Goal: Task Accomplishment & Management: Manage account settings

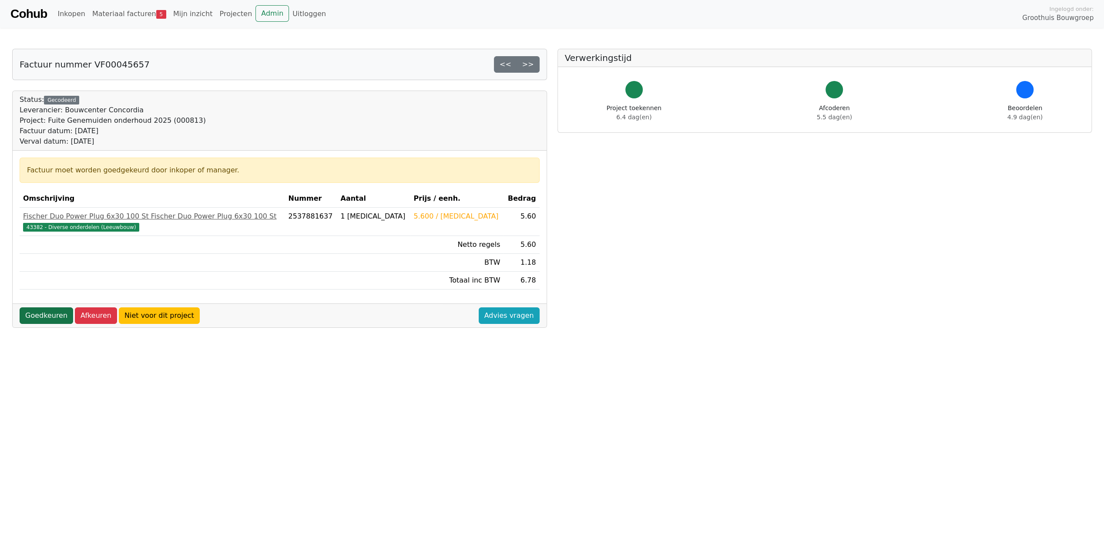
click at [41, 317] on link "Goedkeuren" at bounding box center [47, 315] width 54 height 17
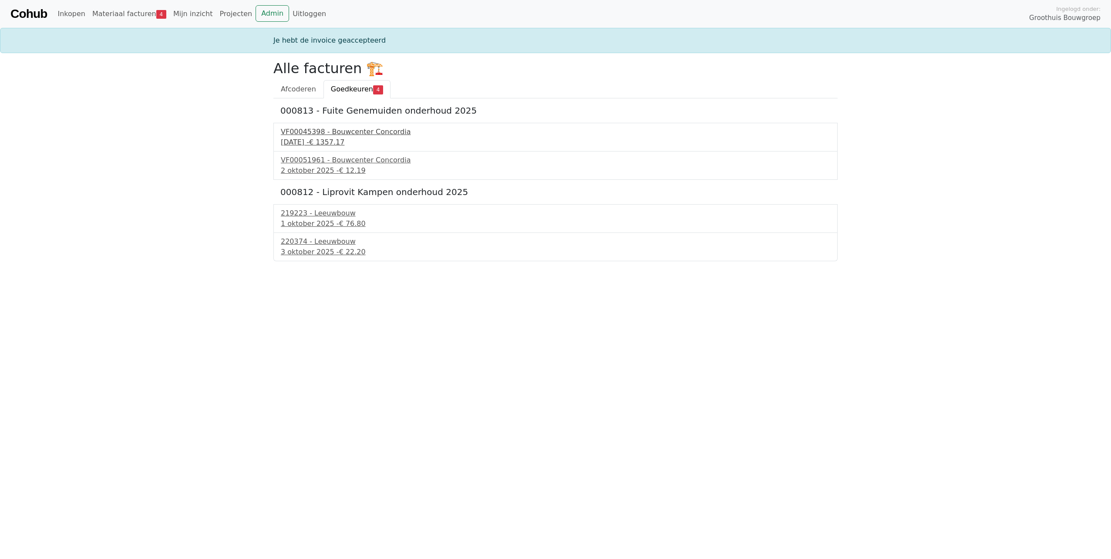
click at [333, 137] on div "25 september 2025 - € 1357.17" at bounding box center [555, 142] width 549 height 10
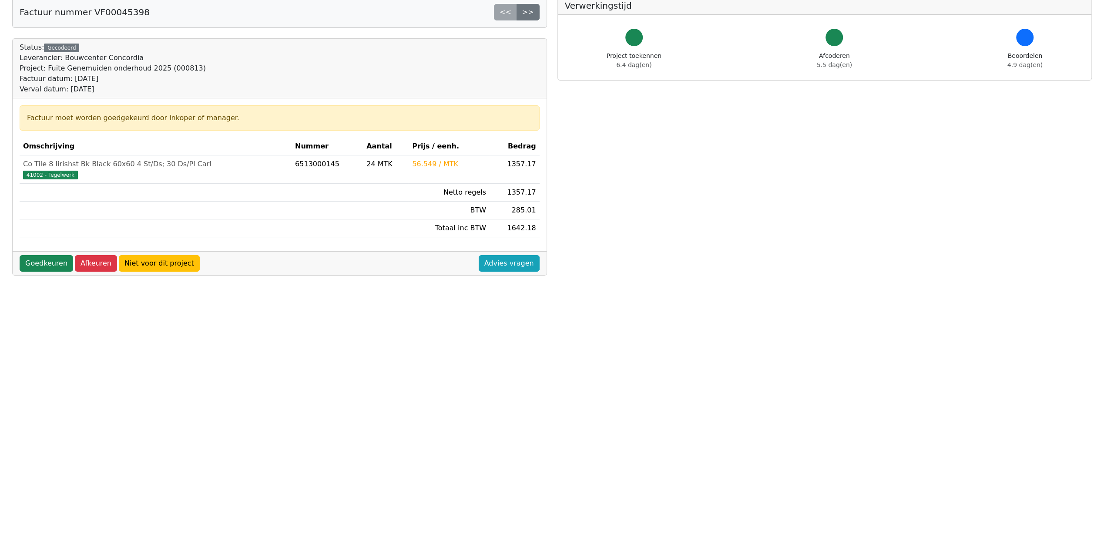
scroll to position [86, 0]
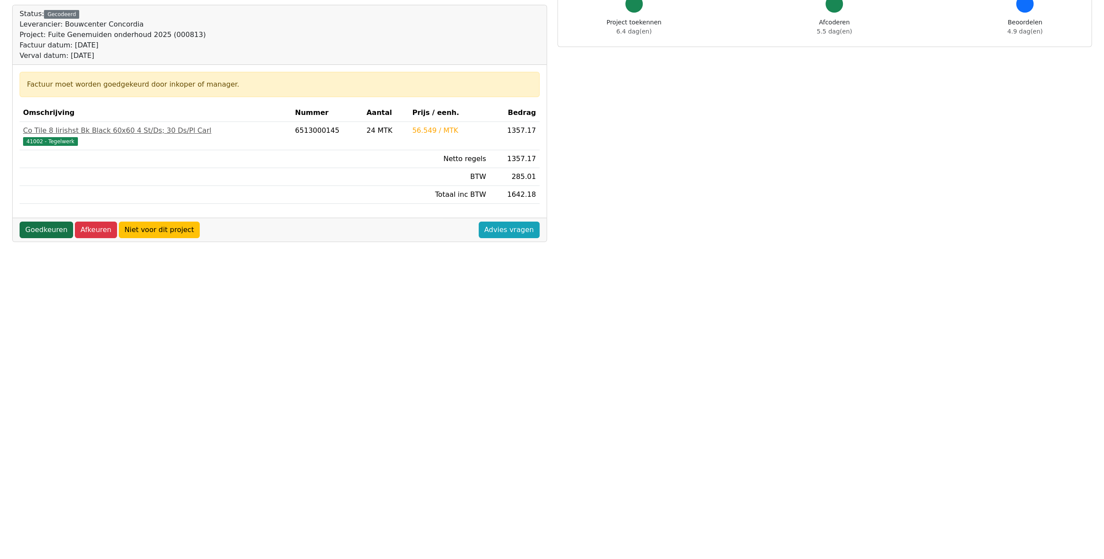
click at [42, 229] on link "Goedkeuren" at bounding box center [47, 230] width 54 height 17
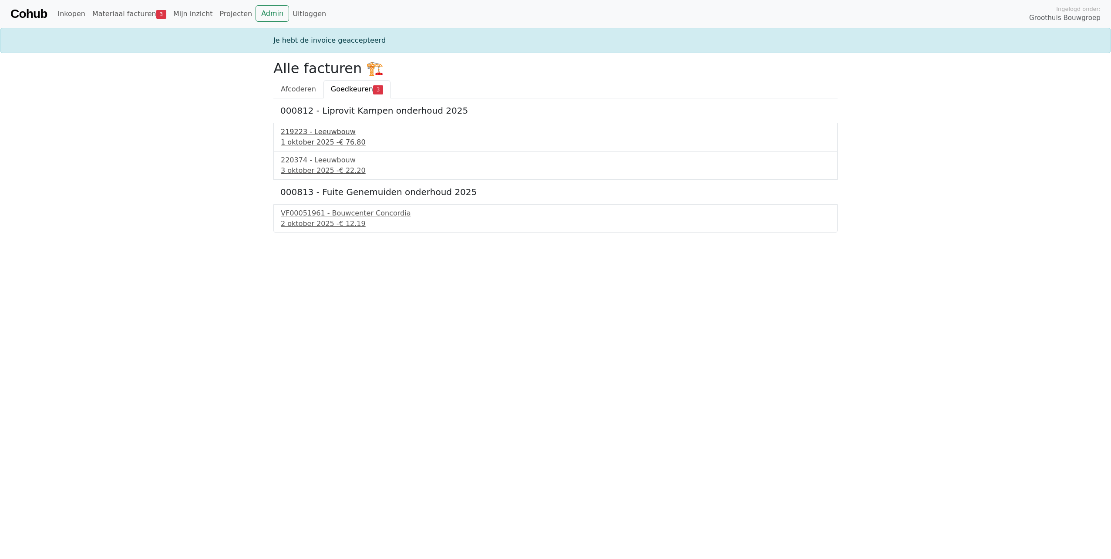
click at [325, 139] on div "1 oktober 2025 - € 76.80" at bounding box center [555, 142] width 549 height 10
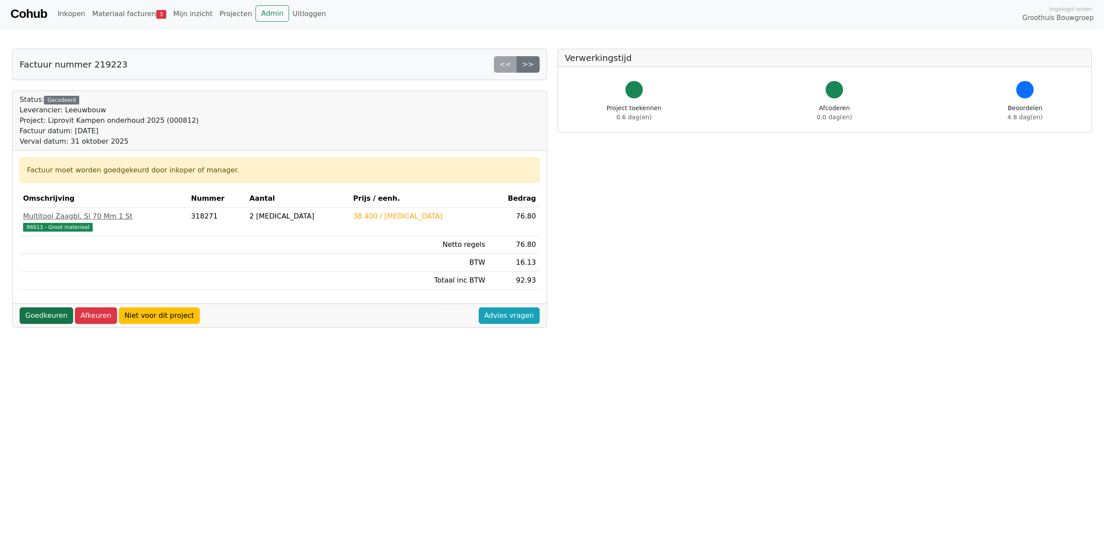
click at [51, 318] on link "Goedkeuren" at bounding box center [47, 315] width 54 height 17
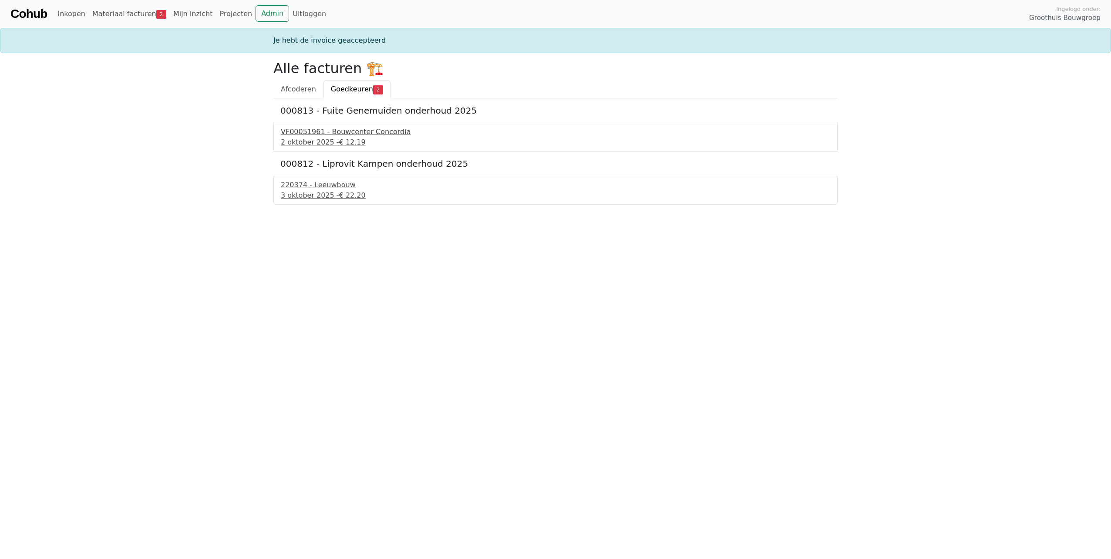
click at [340, 141] on span "€ 12.19" at bounding box center [352, 142] width 27 height 8
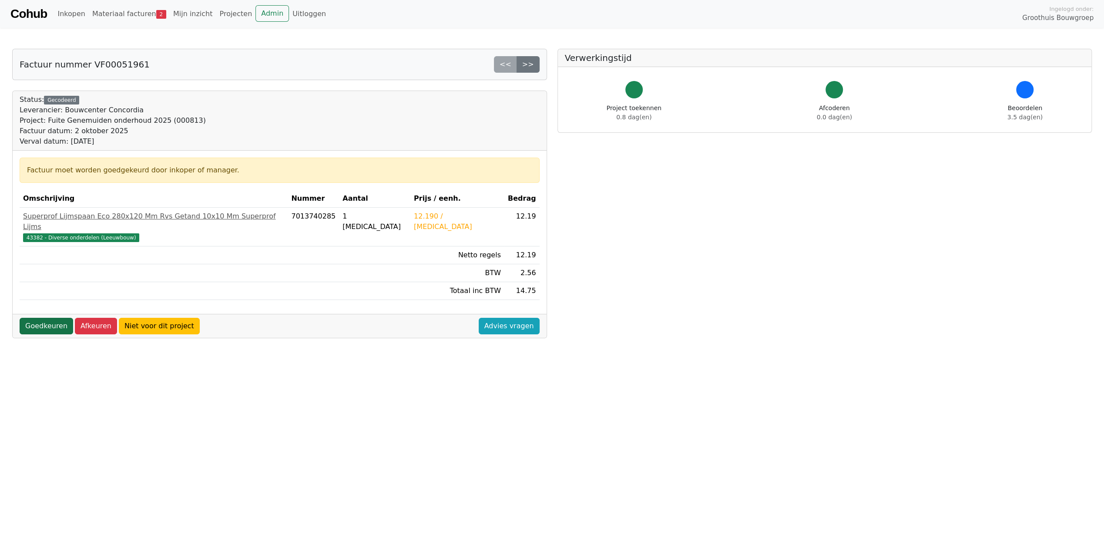
click at [39, 318] on link "Goedkeuren" at bounding box center [47, 326] width 54 height 17
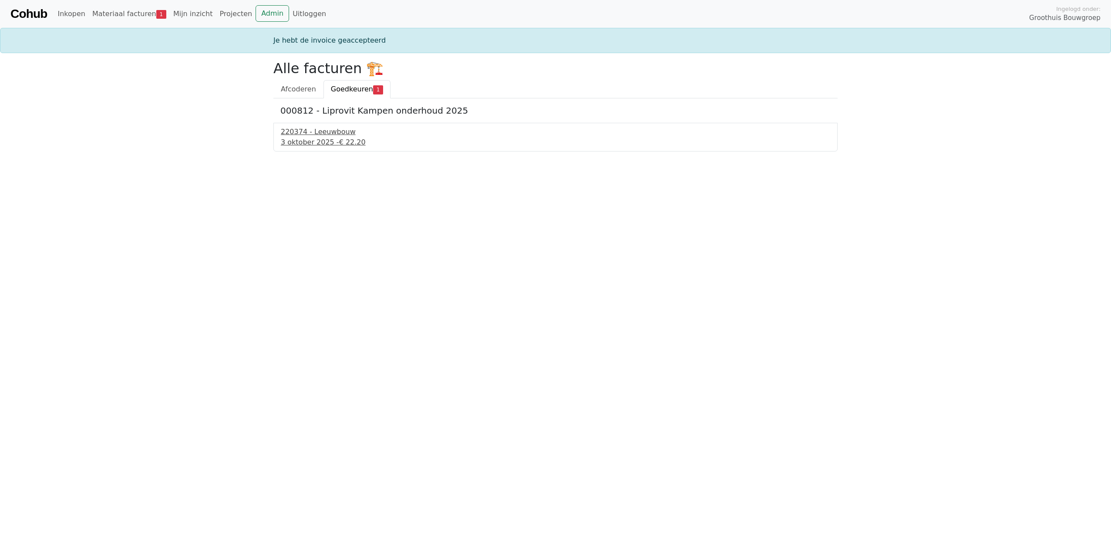
click at [304, 142] on div "3 oktober 2025 - € 22.20" at bounding box center [555, 142] width 549 height 10
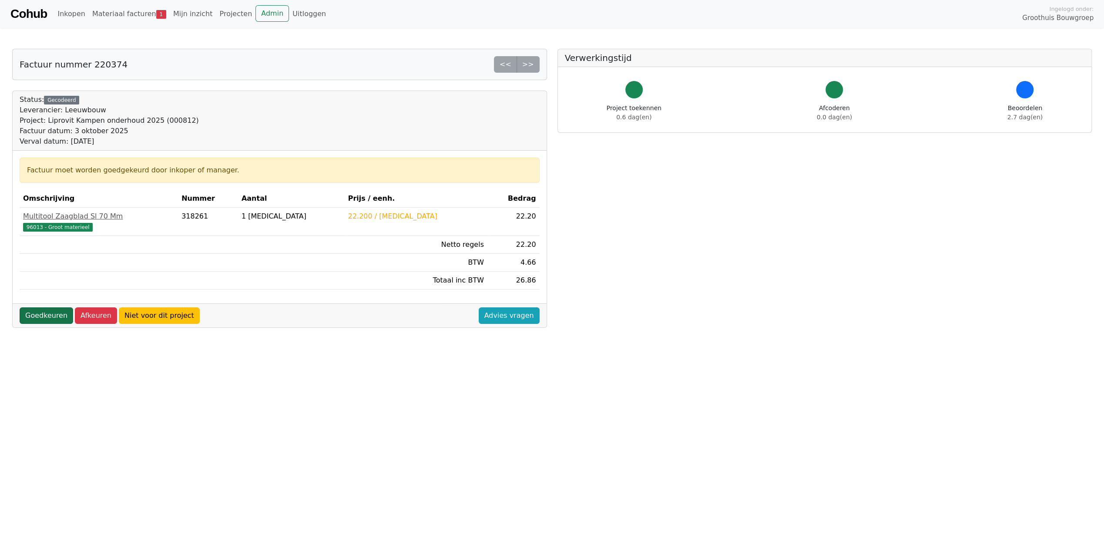
click at [37, 312] on link "Goedkeuren" at bounding box center [47, 315] width 54 height 17
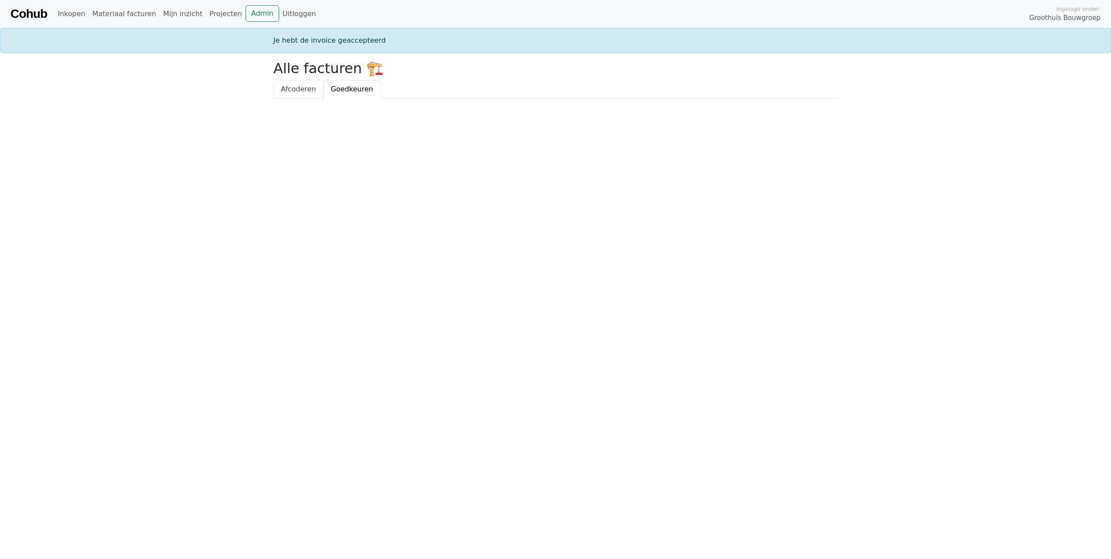
click at [302, 87] on span "Afcoderen" at bounding box center [298, 89] width 35 height 8
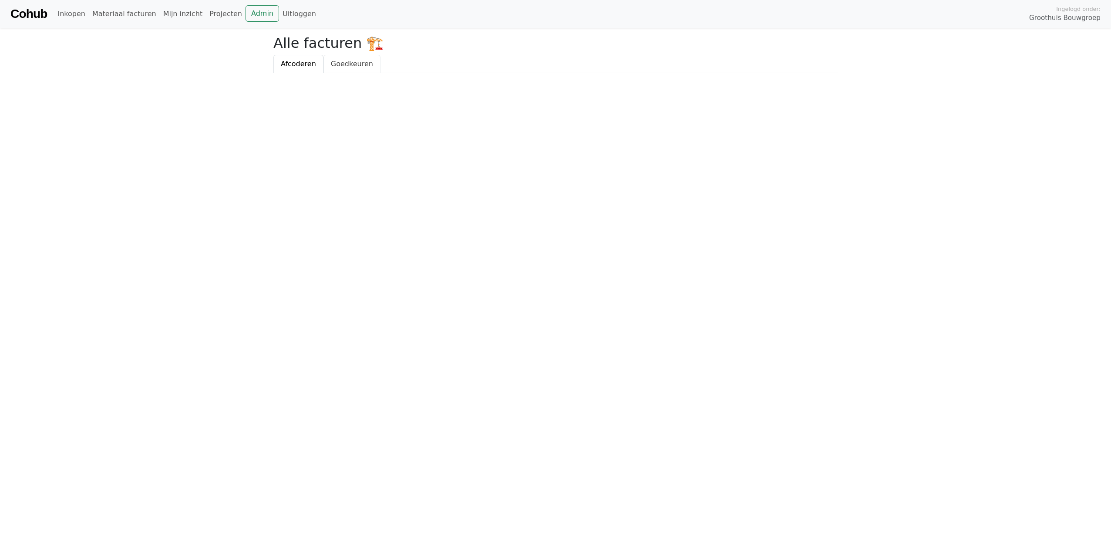
click at [347, 71] on link "Goedkeuren" at bounding box center [351, 64] width 57 height 18
